Goal: Find specific page/section: Find specific page/section

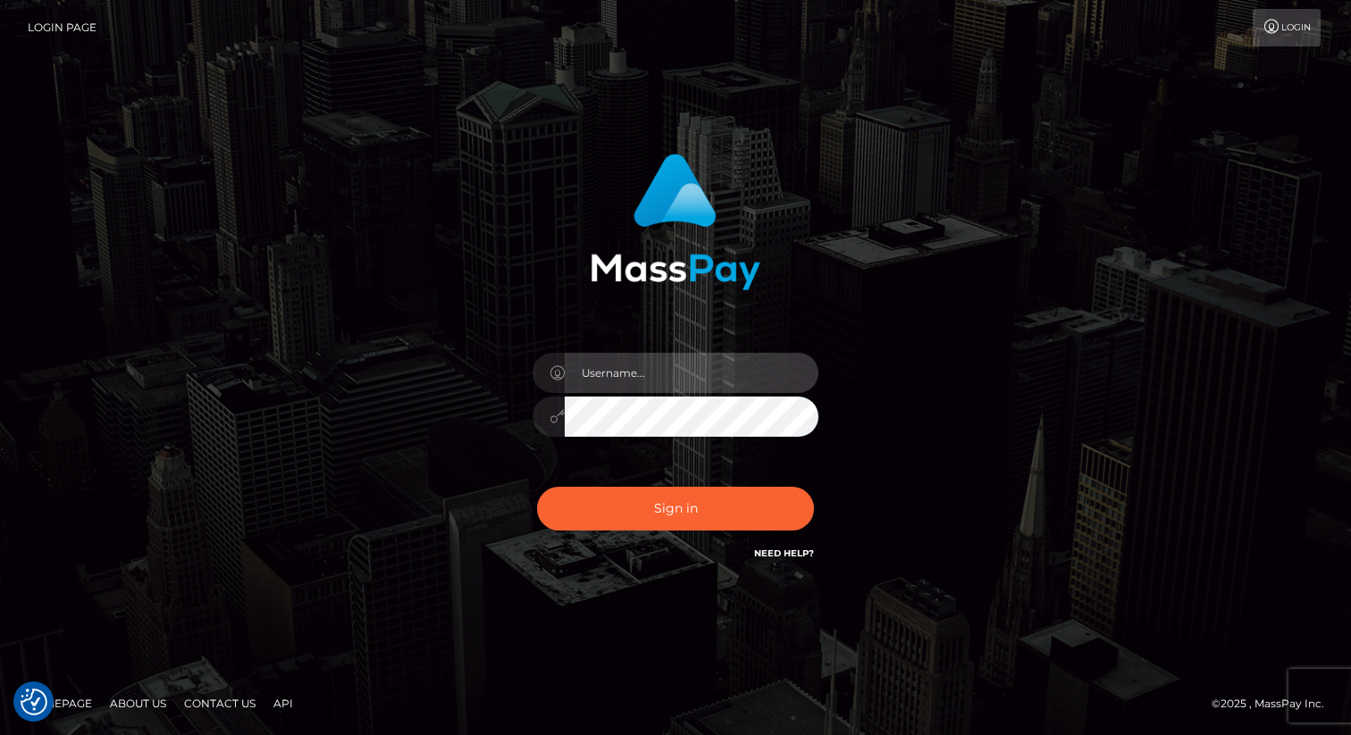
click at [632, 365] on input "text" at bounding box center [692, 373] width 254 height 40
type input "[PERSON_NAME].nofans"
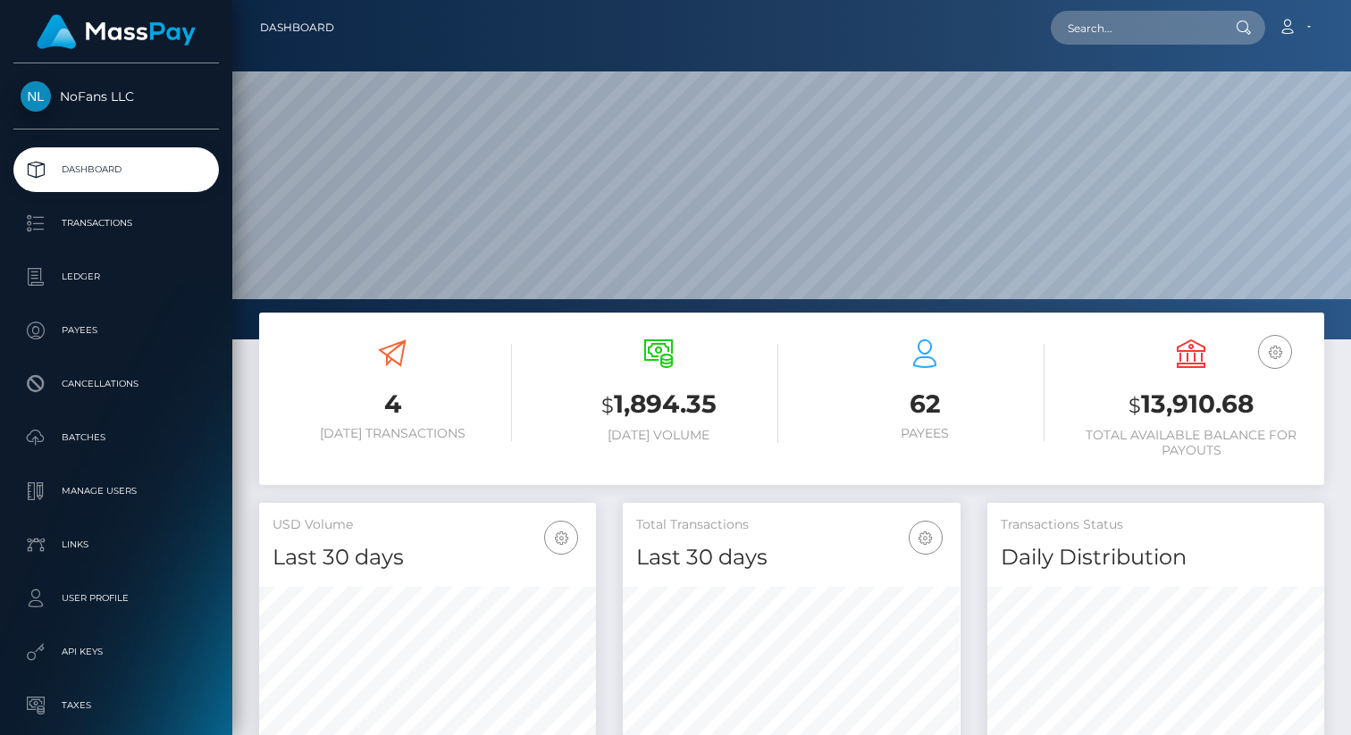
scroll to position [316, 337]
click at [57, 236] on p "Transactions" at bounding box center [116, 223] width 191 height 27
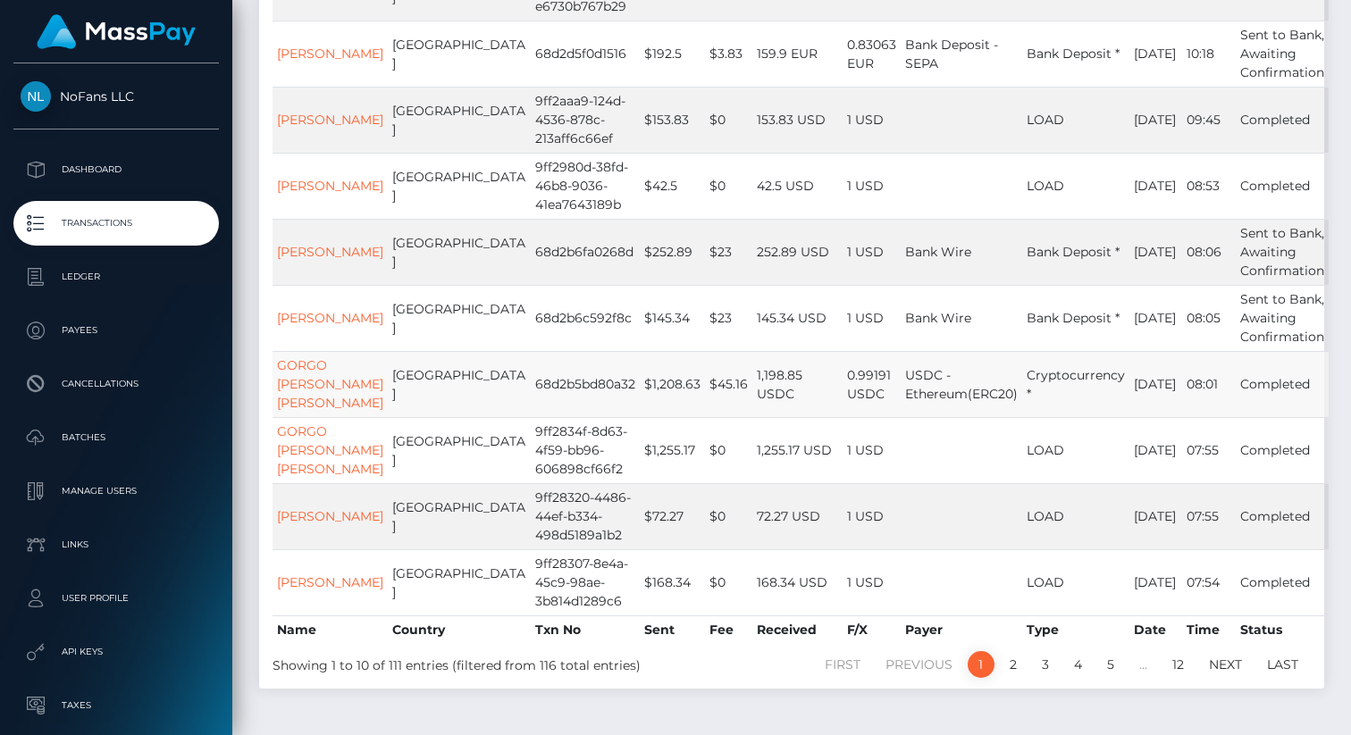
scroll to position [413, 0]
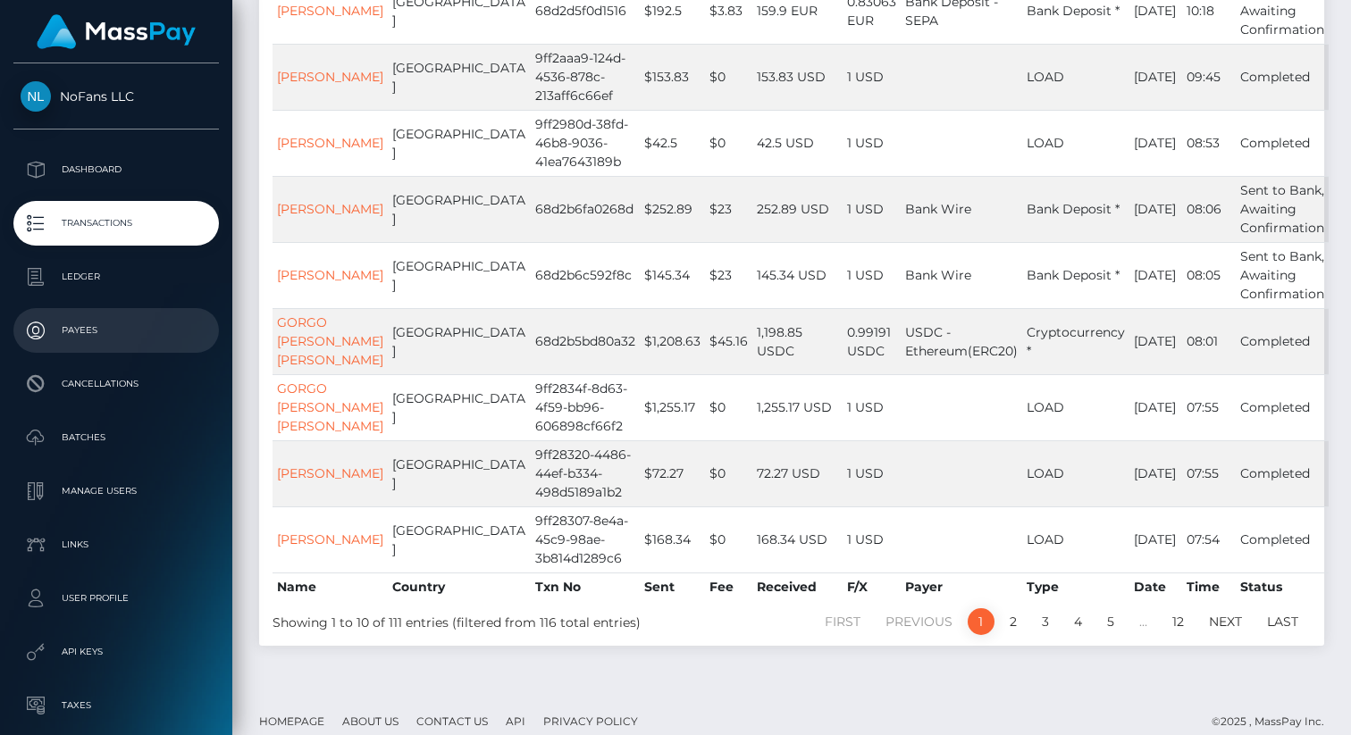
click at [98, 328] on p "Payees" at bounding box center [116, 330] width 191 height 27
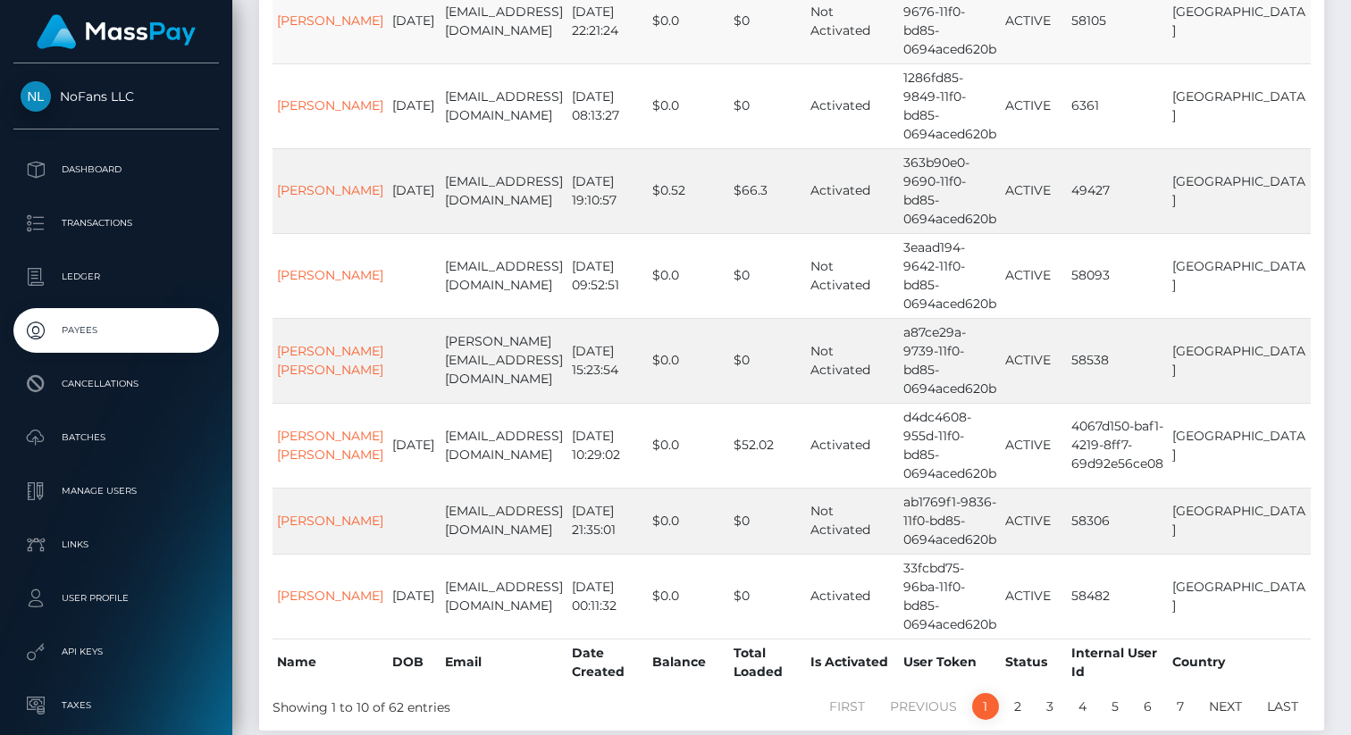
scroll to position [489, 0]
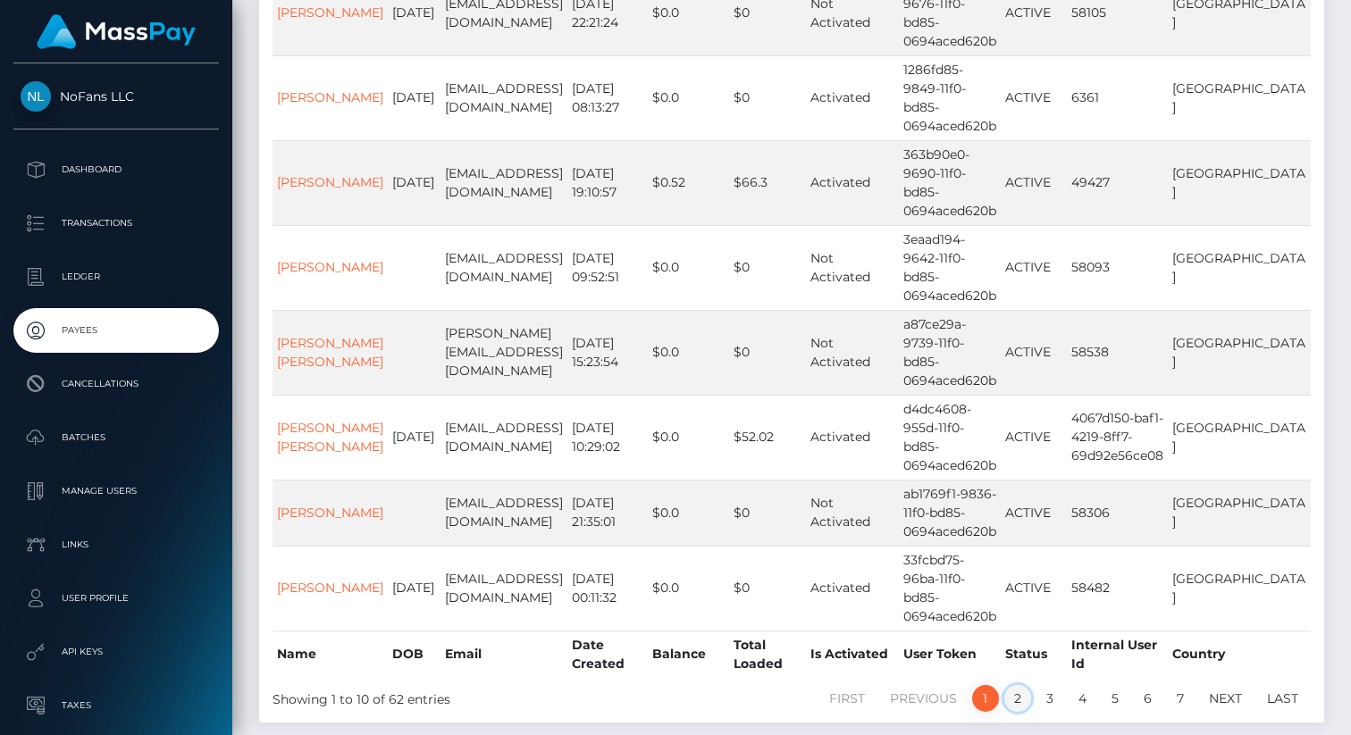
click at [1019, 685] on link "2" at bounding box center [1017, 698] width 27 height 27
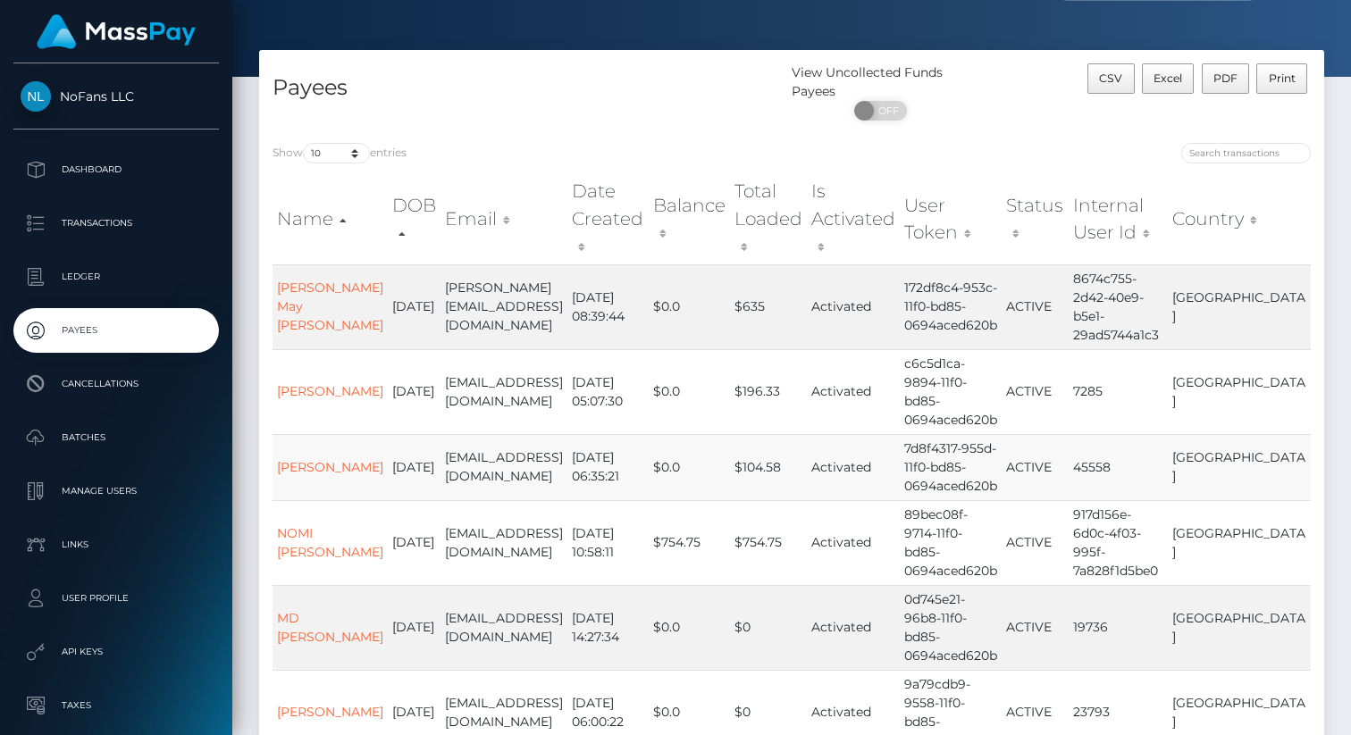
scroll to position [0, 0]
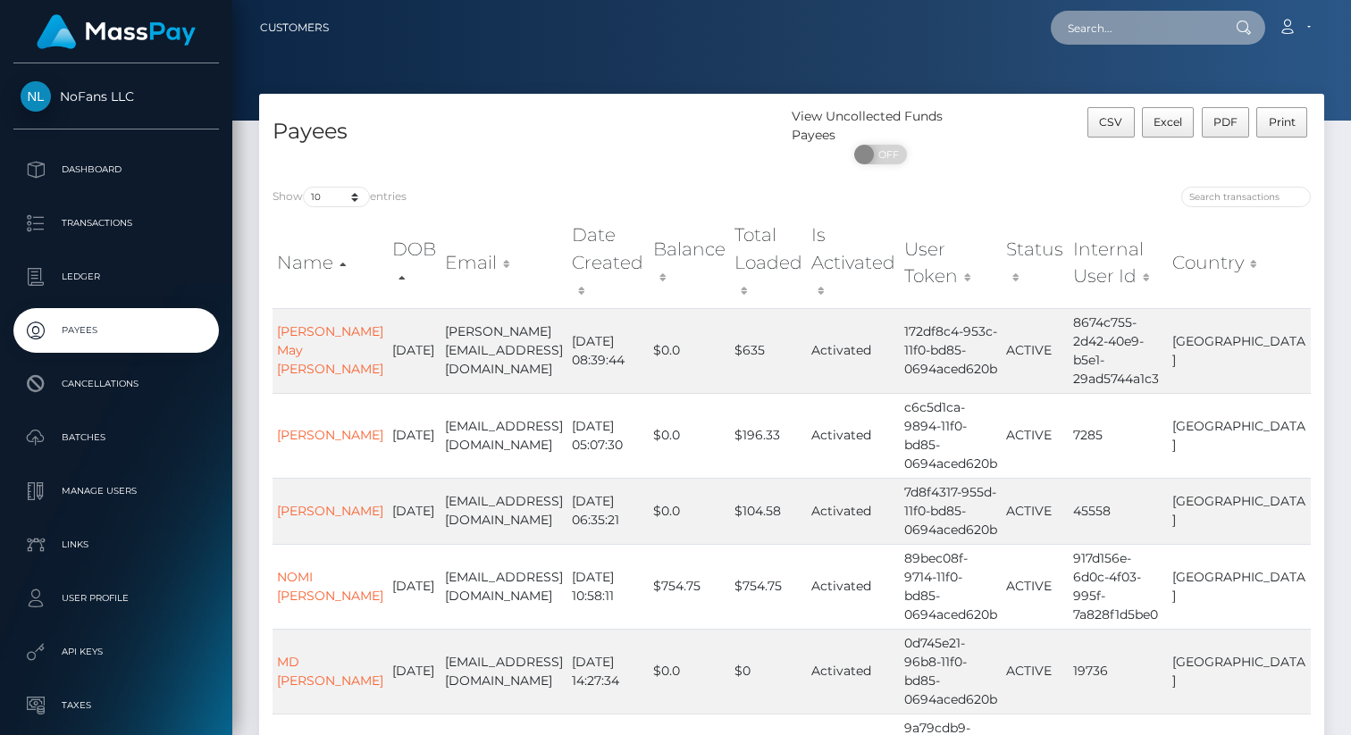
click at [1122, 40] on input "text" at bounding box center [1135, 28] width 168 height 34
type input "nomi"
paste input "usr_89bec08f-9714-11f0-bd85-0694aced620b"
type input "usr_89bec08f-9714-11f0-bd85-0694aced620b"
click at [302, 347] on link "Sarah May Lane" at bounding box center [330, 350] width 106 height 54
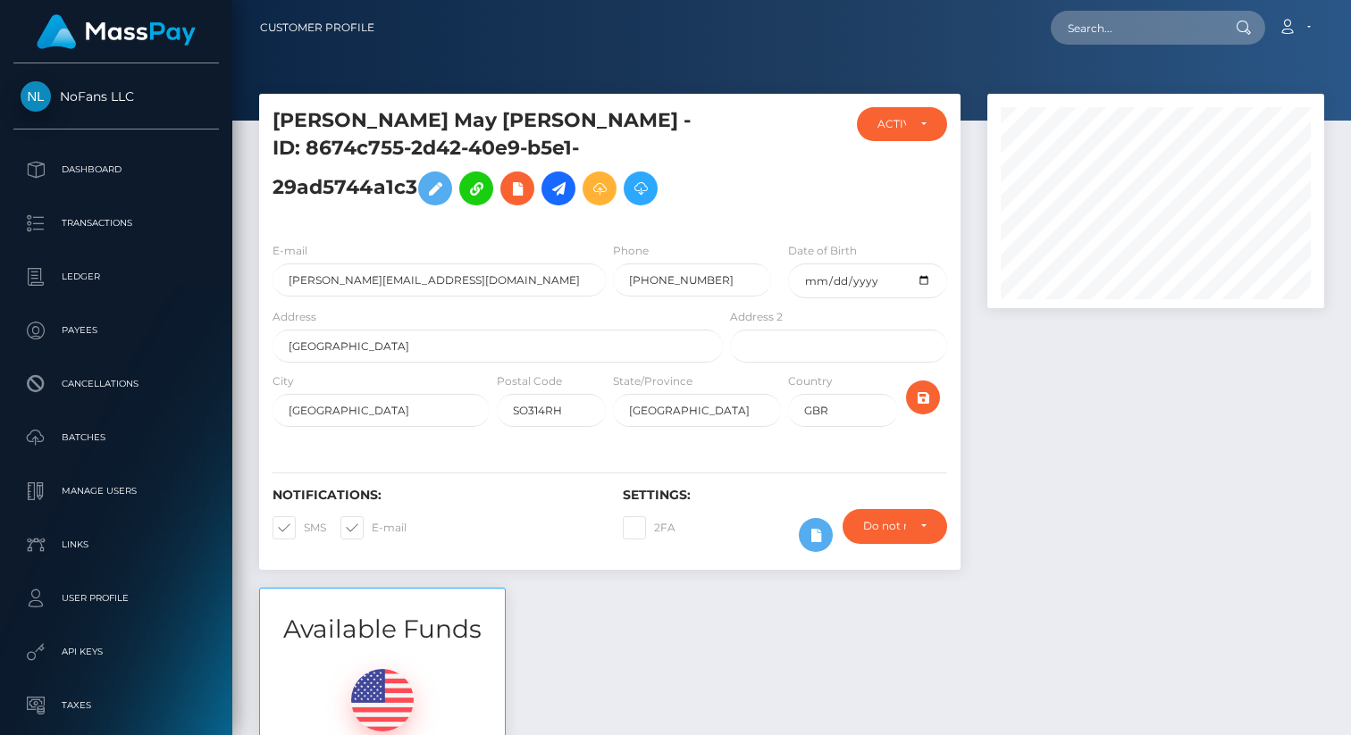
scroll to position [214, 337]
